Goal: Information Seeking & Learning: Understand process/instructions

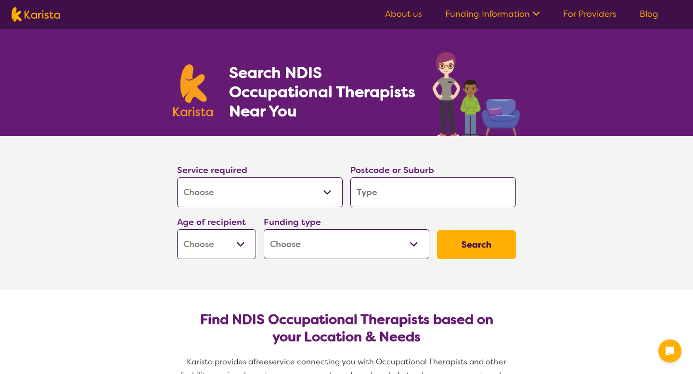
select select "[MEDICAL_DATA]"
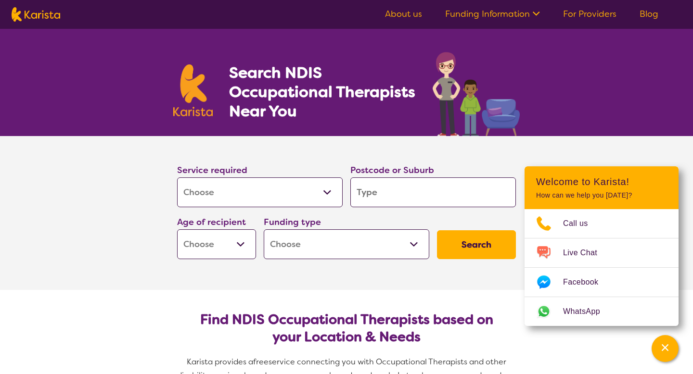
click at [531, 13] on icon at bounding box center [535, 13] width 10 height 10
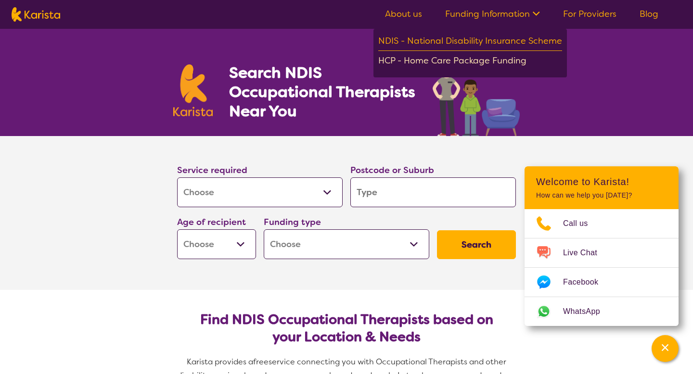
click at [451, 59] on div "HCP - Home Care Package Funding" at bounding box center [470, 61] width 184 height 17
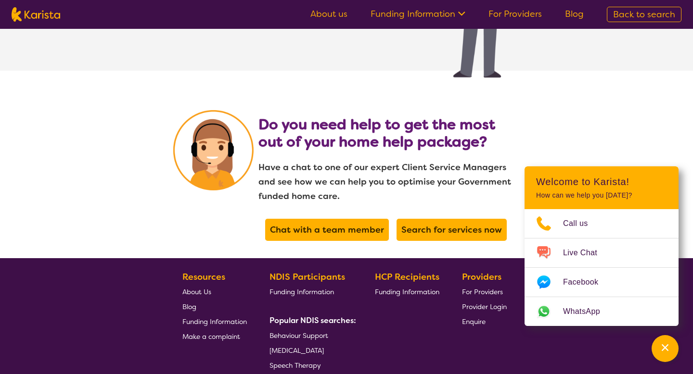
scroll to position [1961, 0]
